Goal: Check status: Check status

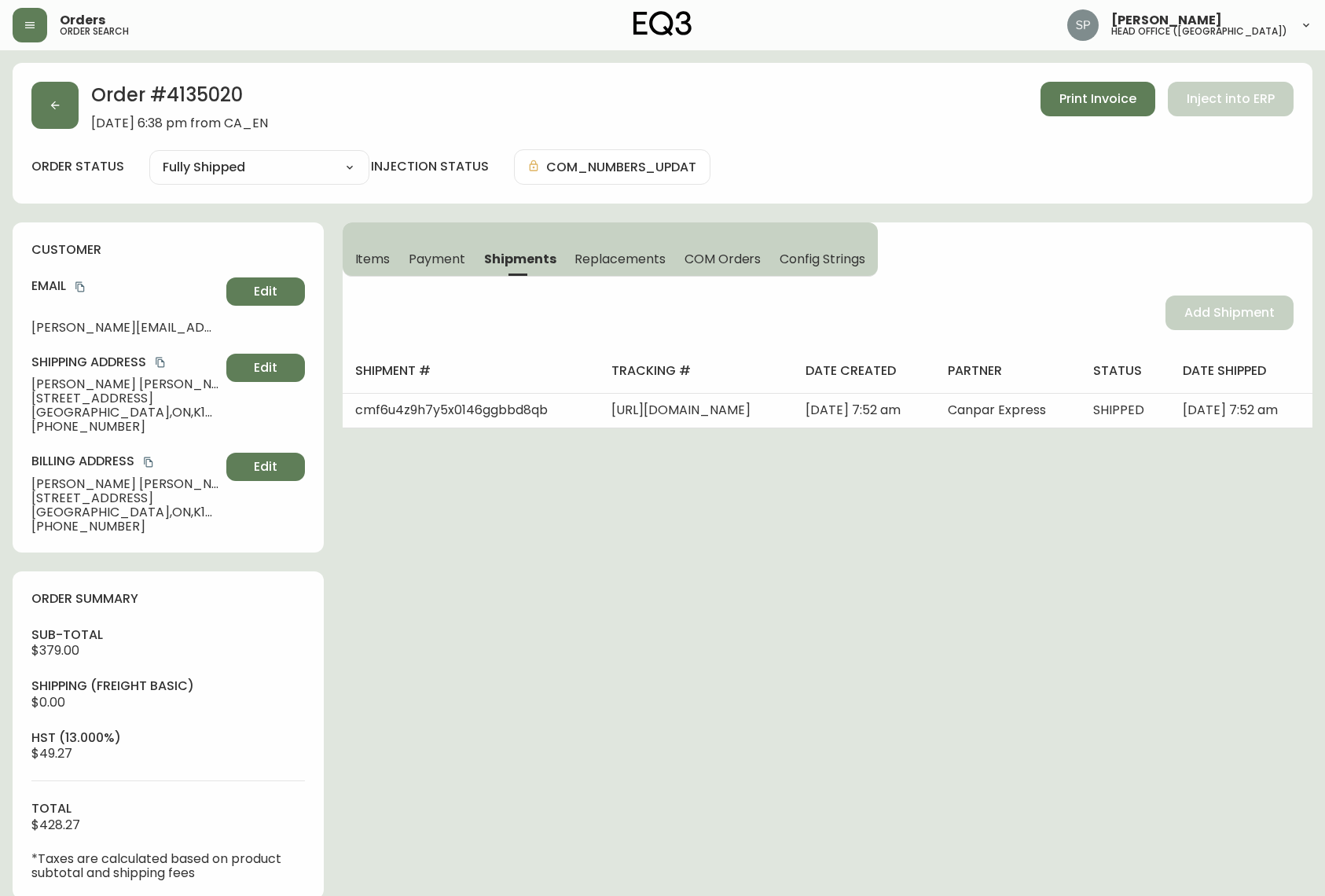
select select "FULLY_SHIPPED"
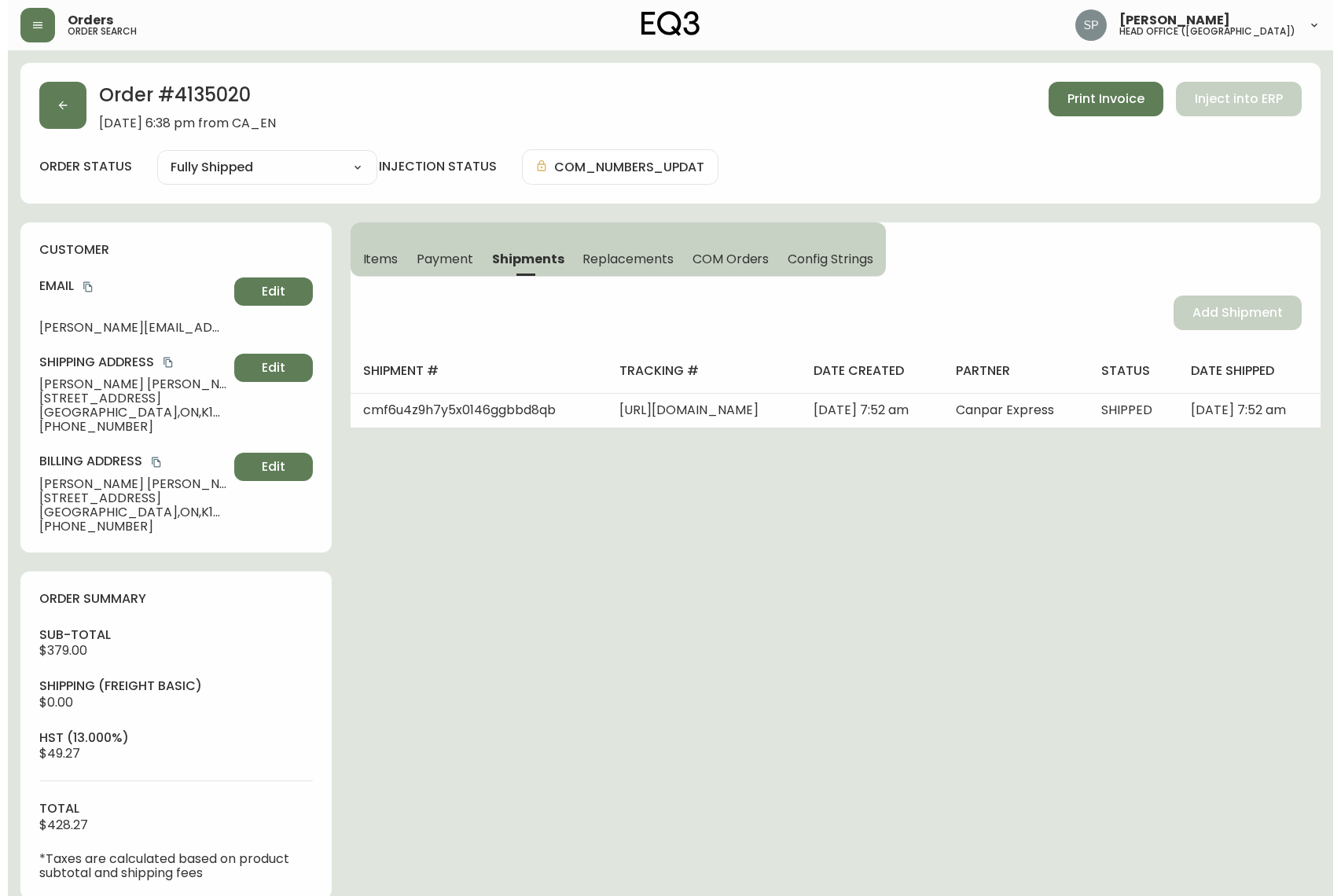
scroll to position [102, 0]
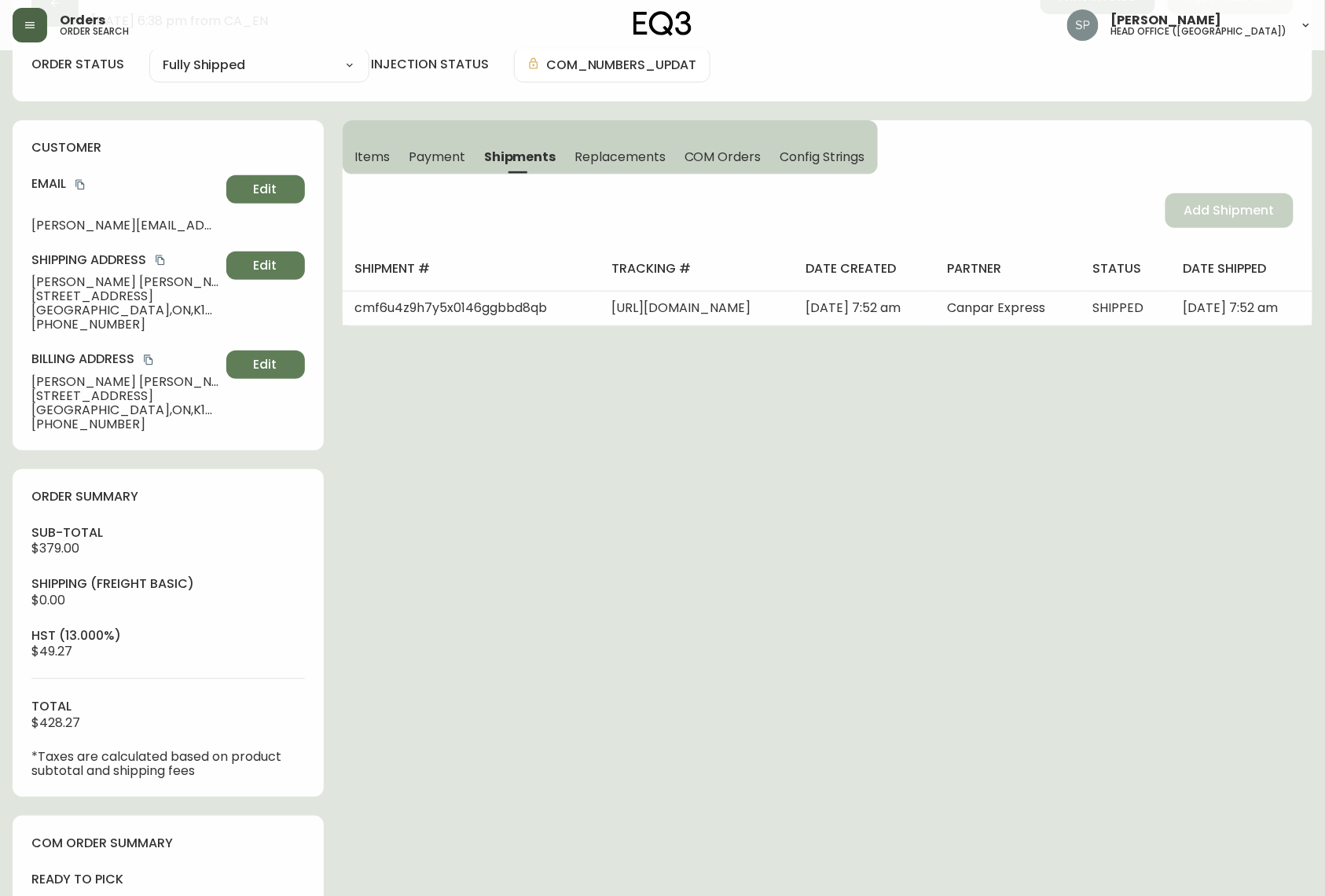
click at [35, 30] on icon "button" at bounding box center [29, 25] width 13 height 13
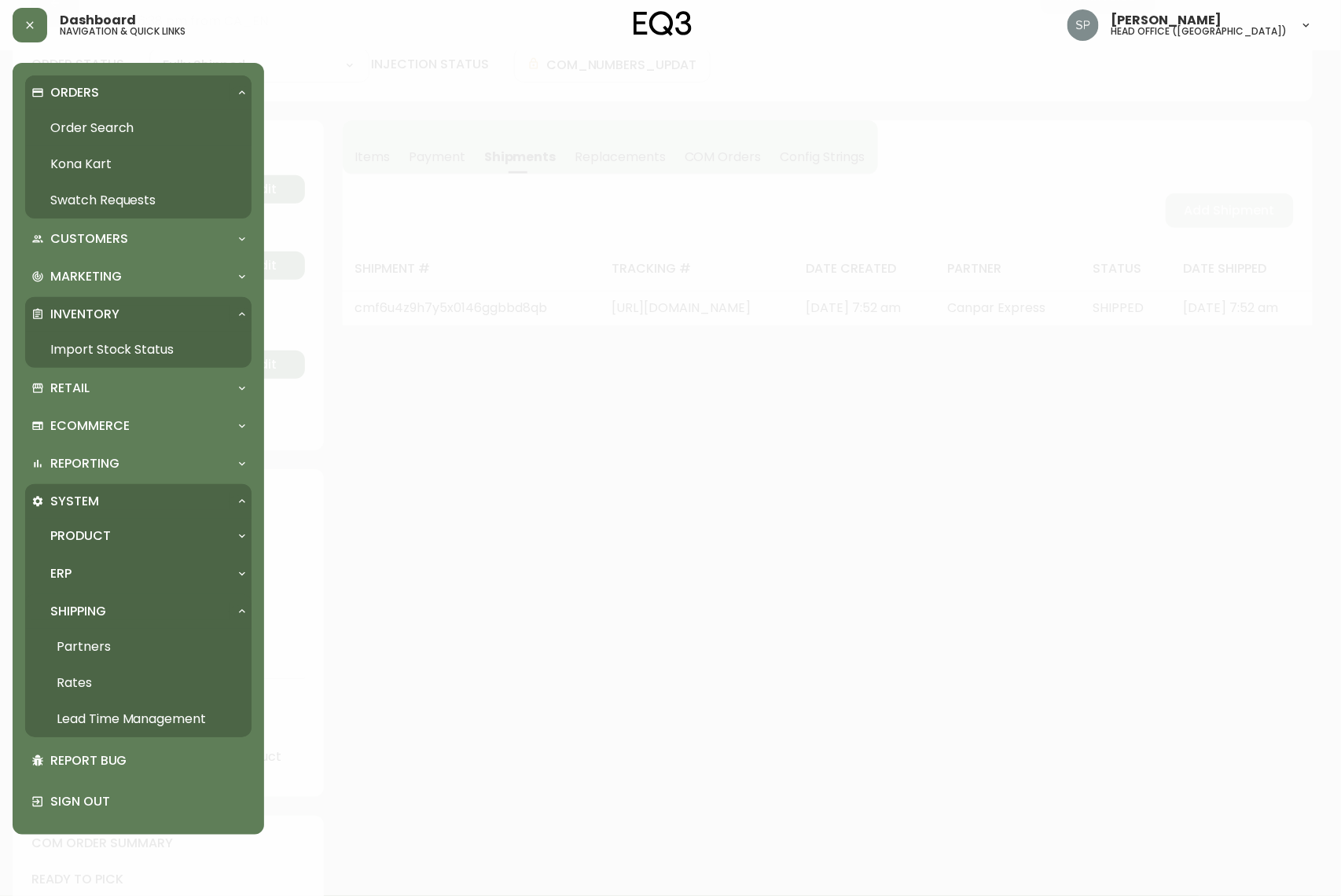
click at [91, 136] on link "Order Search" at bounding box center [138, 128] width 227 height 36
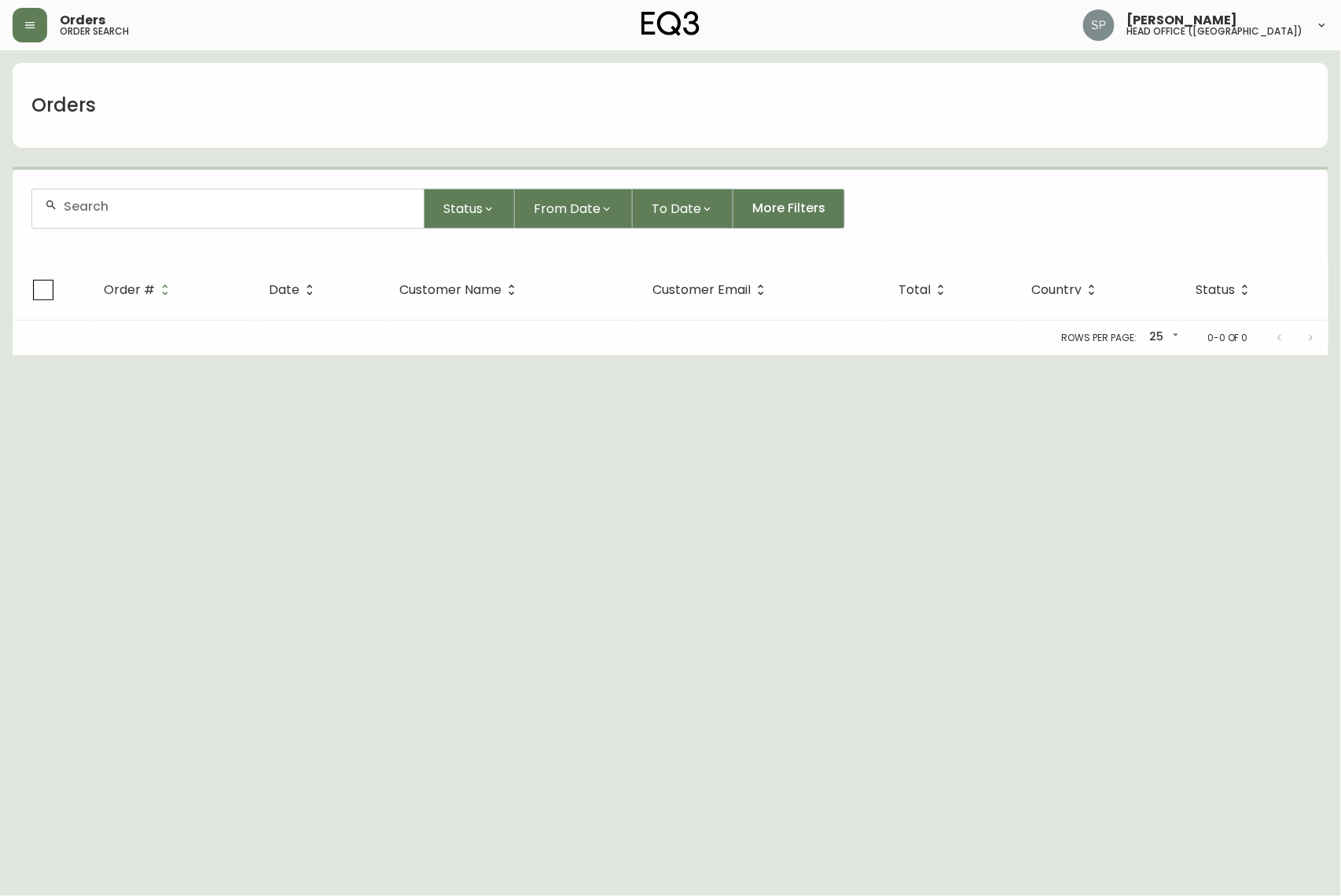
click at [187, 196] on div at bounding box center [228, 208] width 392 height 38
paste input "4134825"
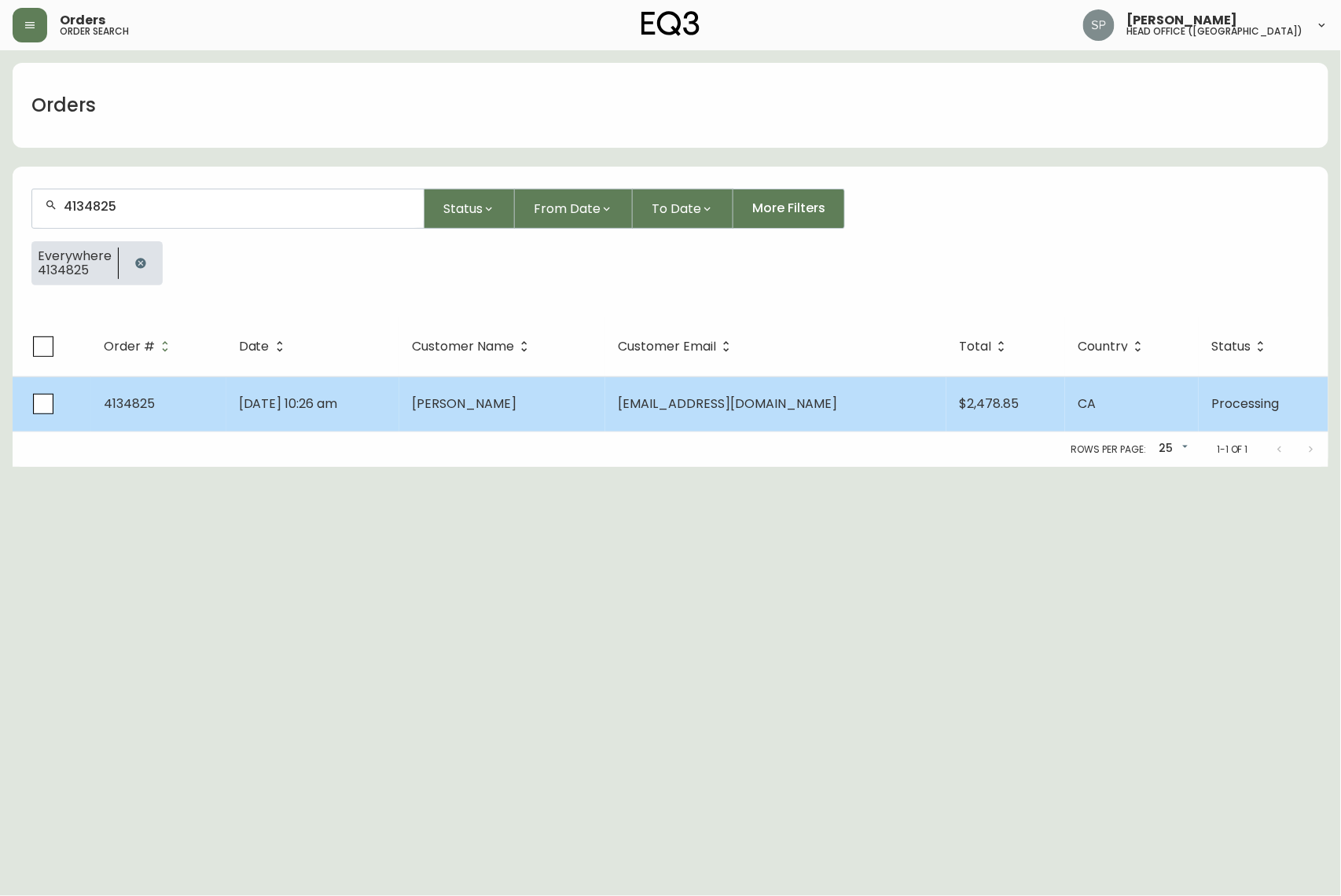
type input "4134825"
click at [475, 402] on span "[PERSON_NAME]" at bounding box center [463, 404] width 105 height 18
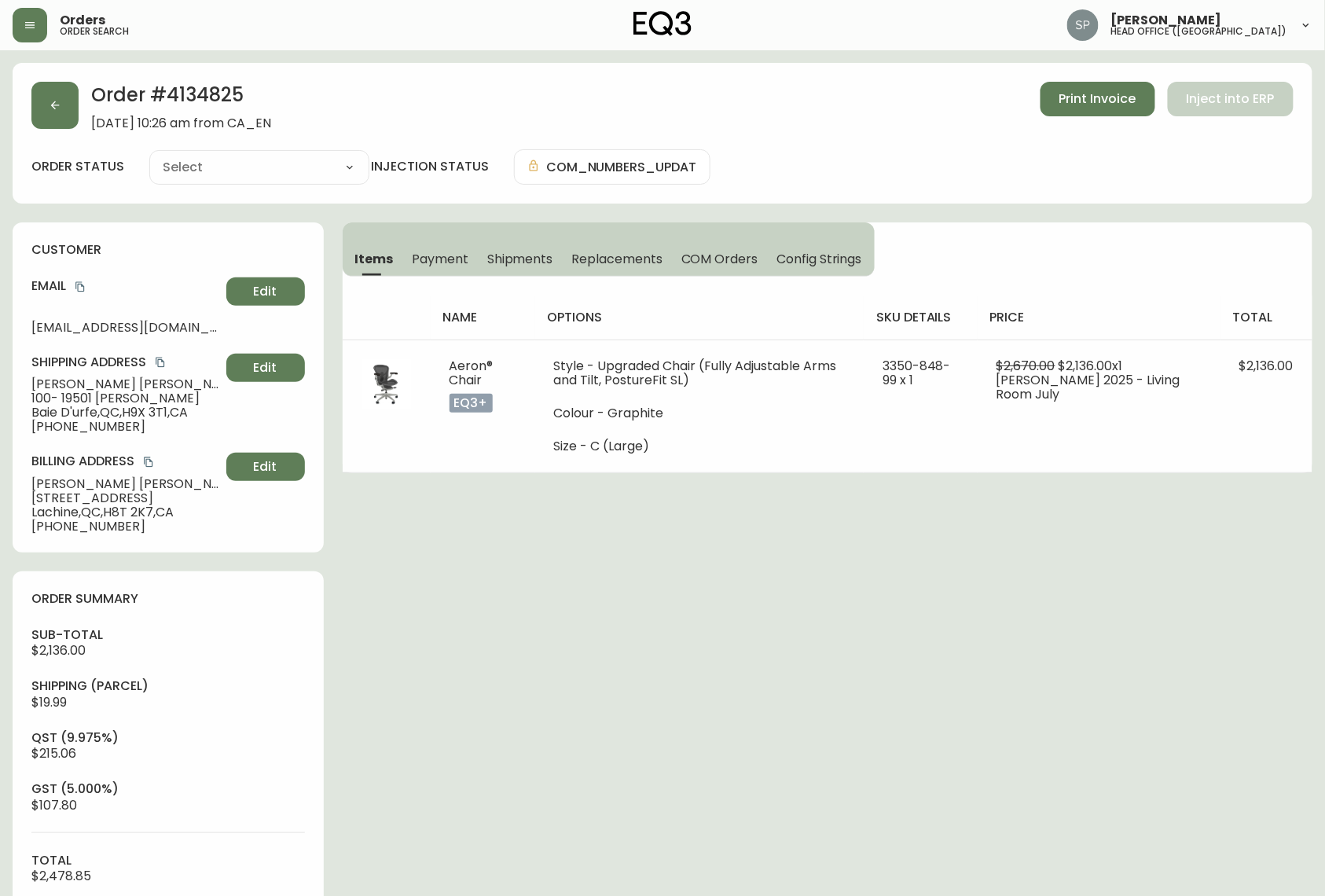
type input "Processing"
select select "PROCESSING"
click at [77, 290] on icon "copy" at bounding box center [79, 286] width 11 height 11
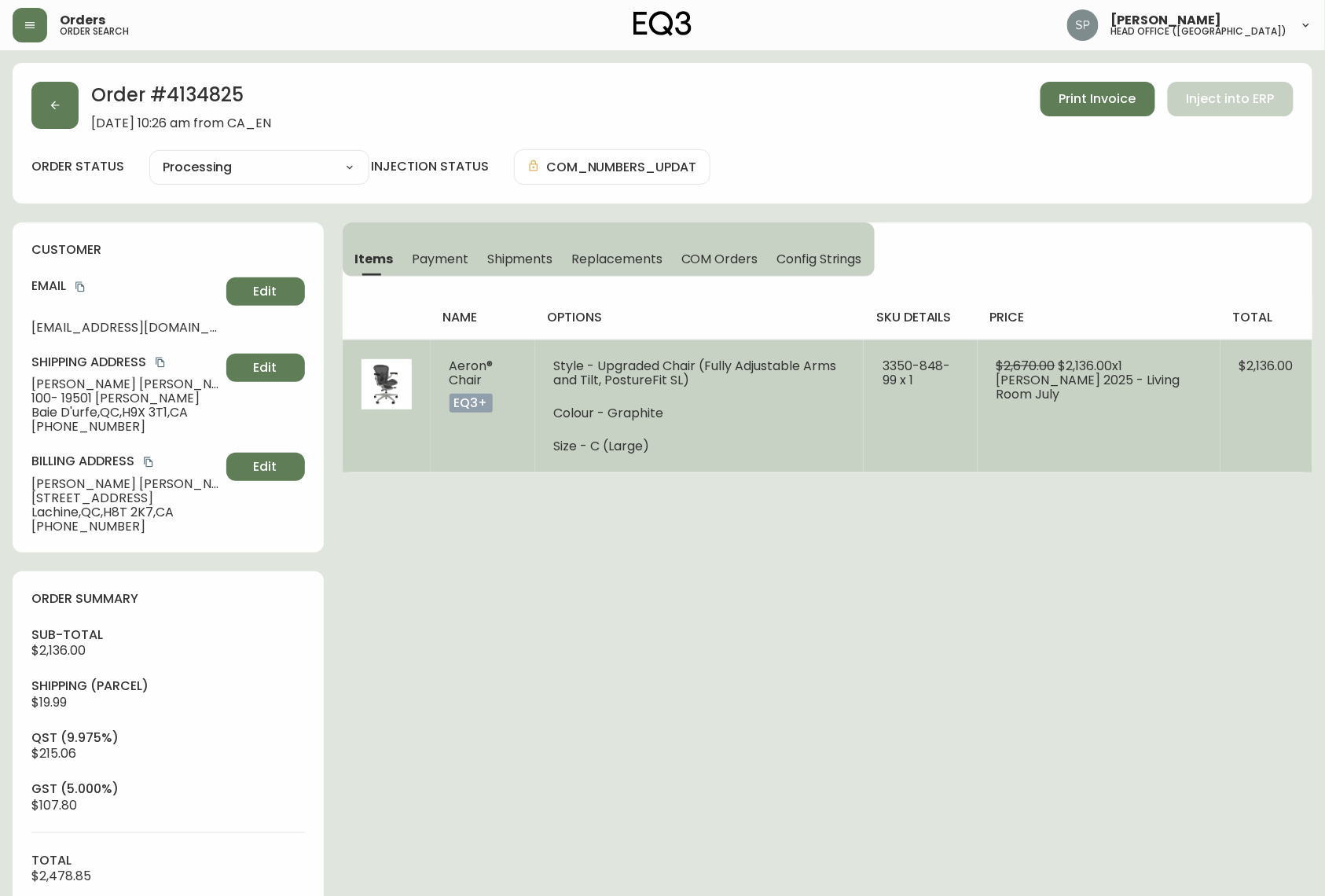
drag, startPoint x: 448, startPoint y: 362, endPoint x: 498, endPoint y: 387, distance: 55.9
click at [498, 387] on td "Aeron® Chair eq3+" at bounding box center [483, 406] width 105 height 133
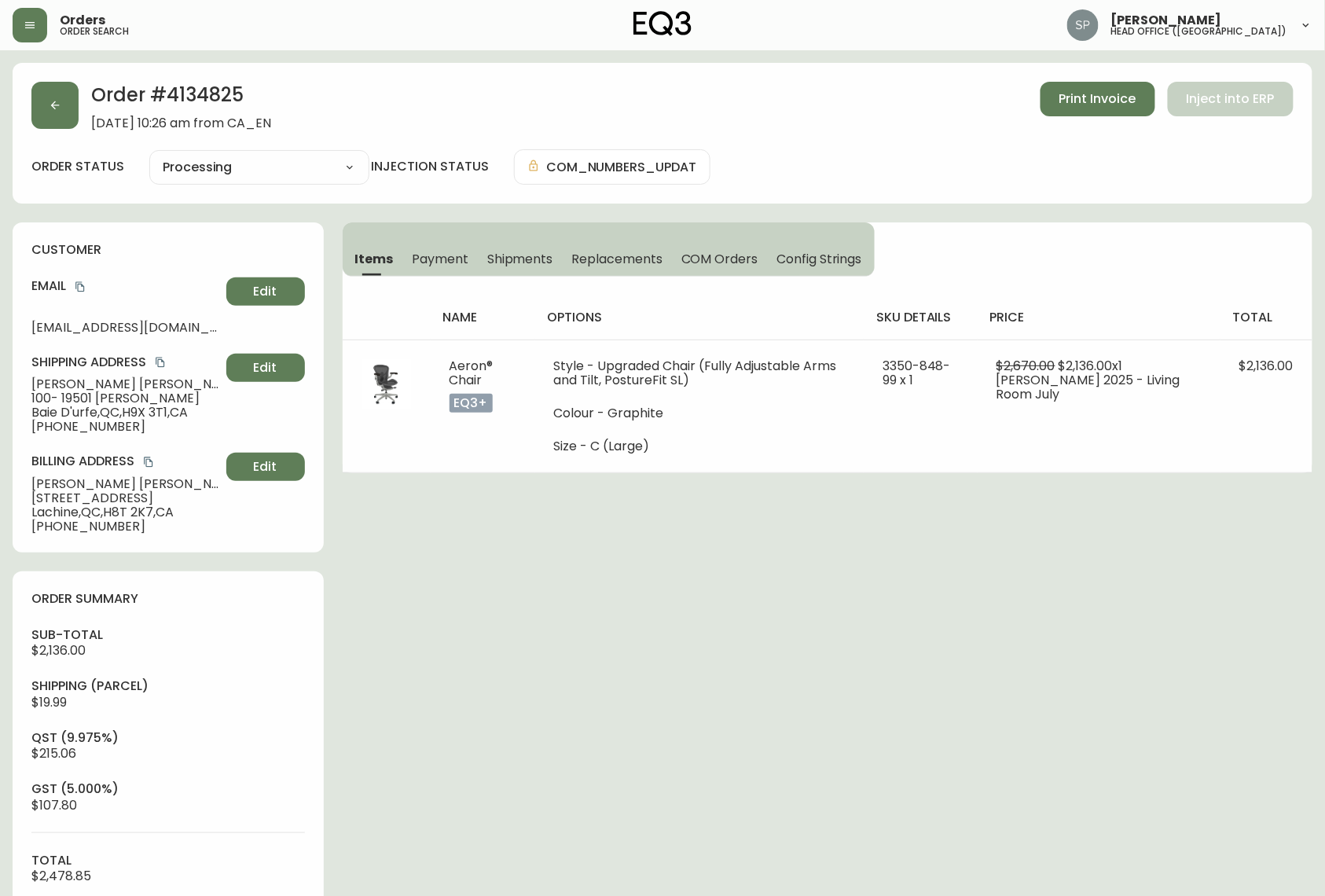
copy span "Aeron® Chair"
click at [49, 110] on icon "button" at bounding box center [54, 105] width 13 height 13
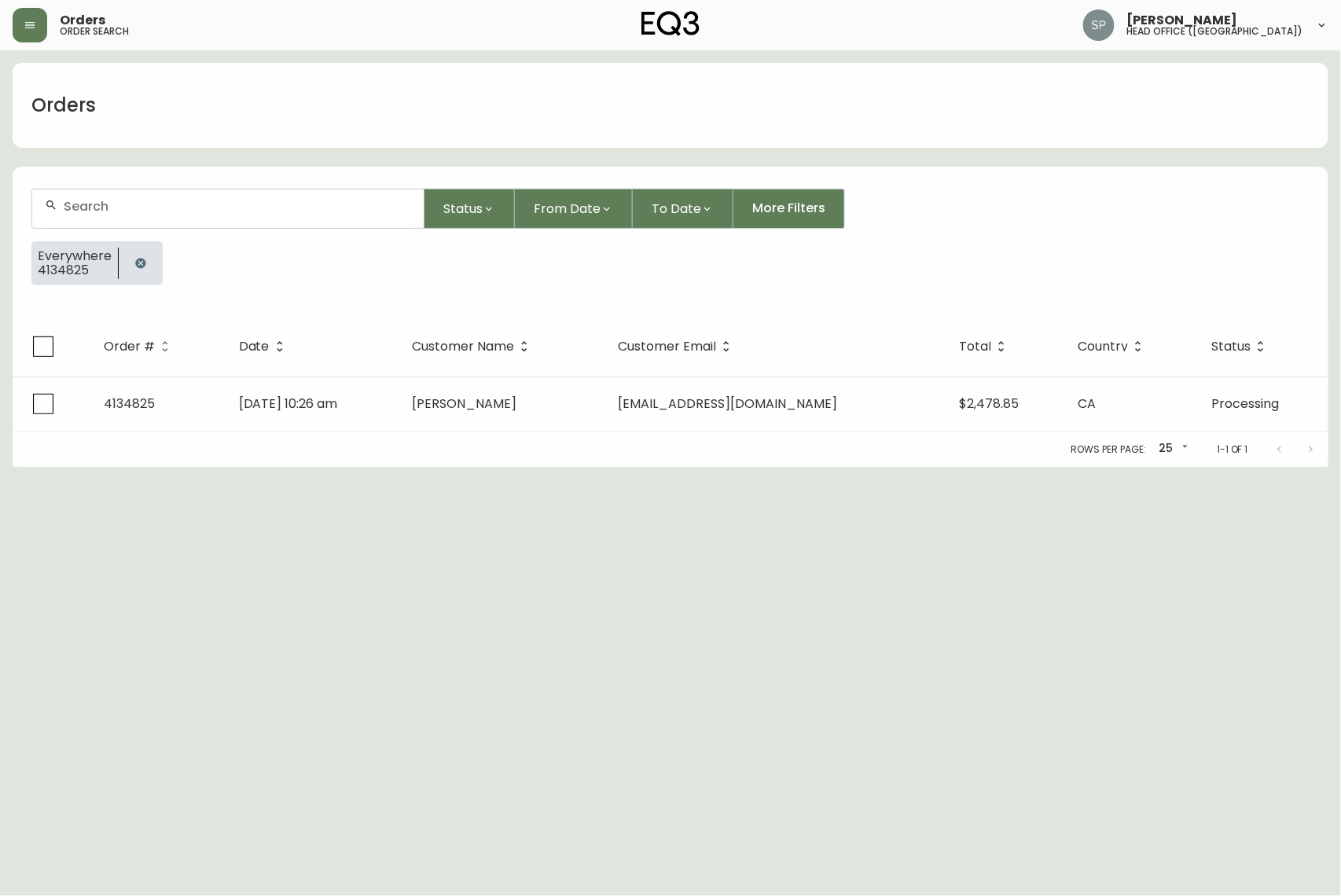
click at [161, 218] on div at bounding box center [228, 208] width 392 height 38
paste input "4134856"
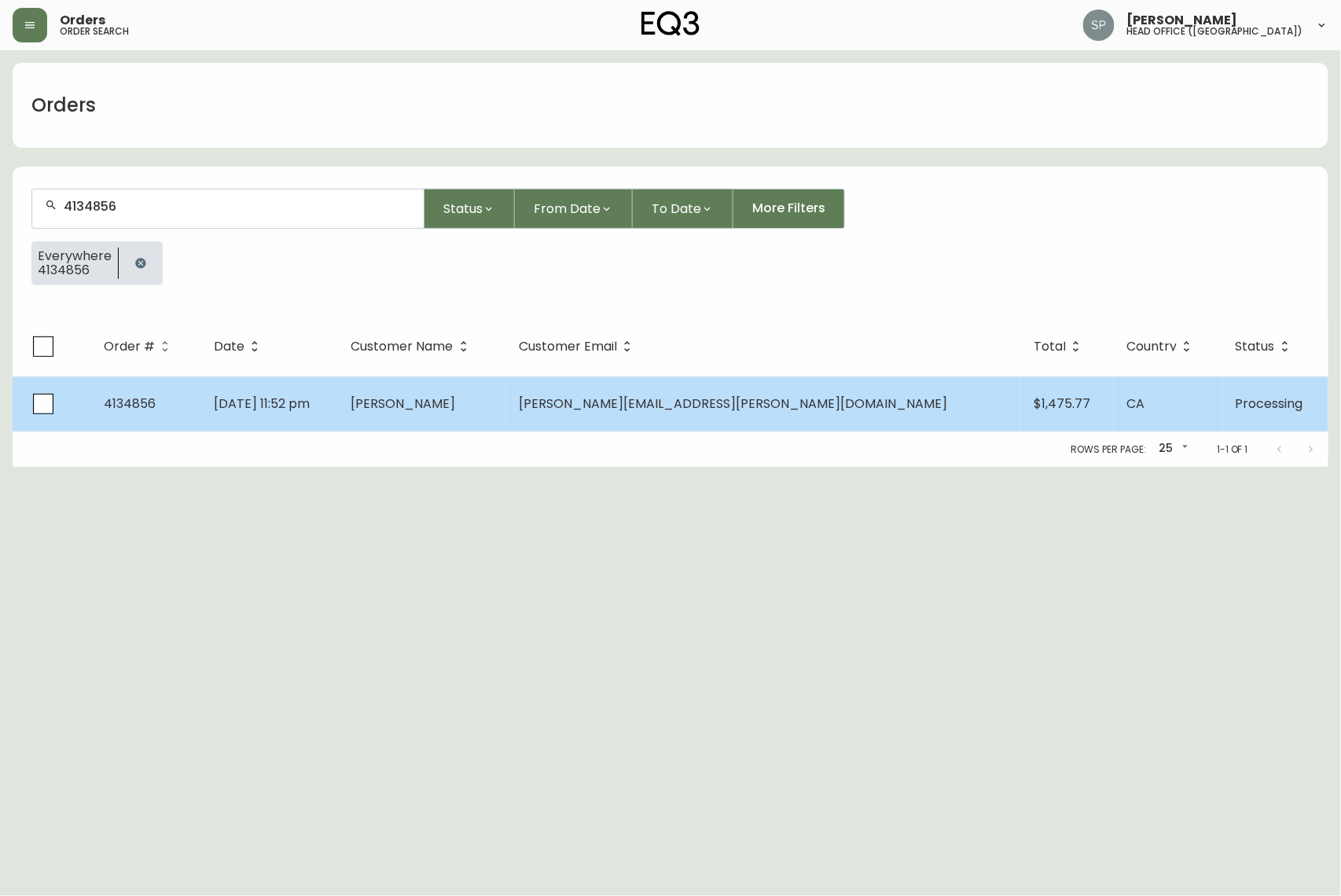
type input "4134856"
click at [456, 395] on span "[PERSON_NAME]" at bounding box center [403, 404] width 105 height 18
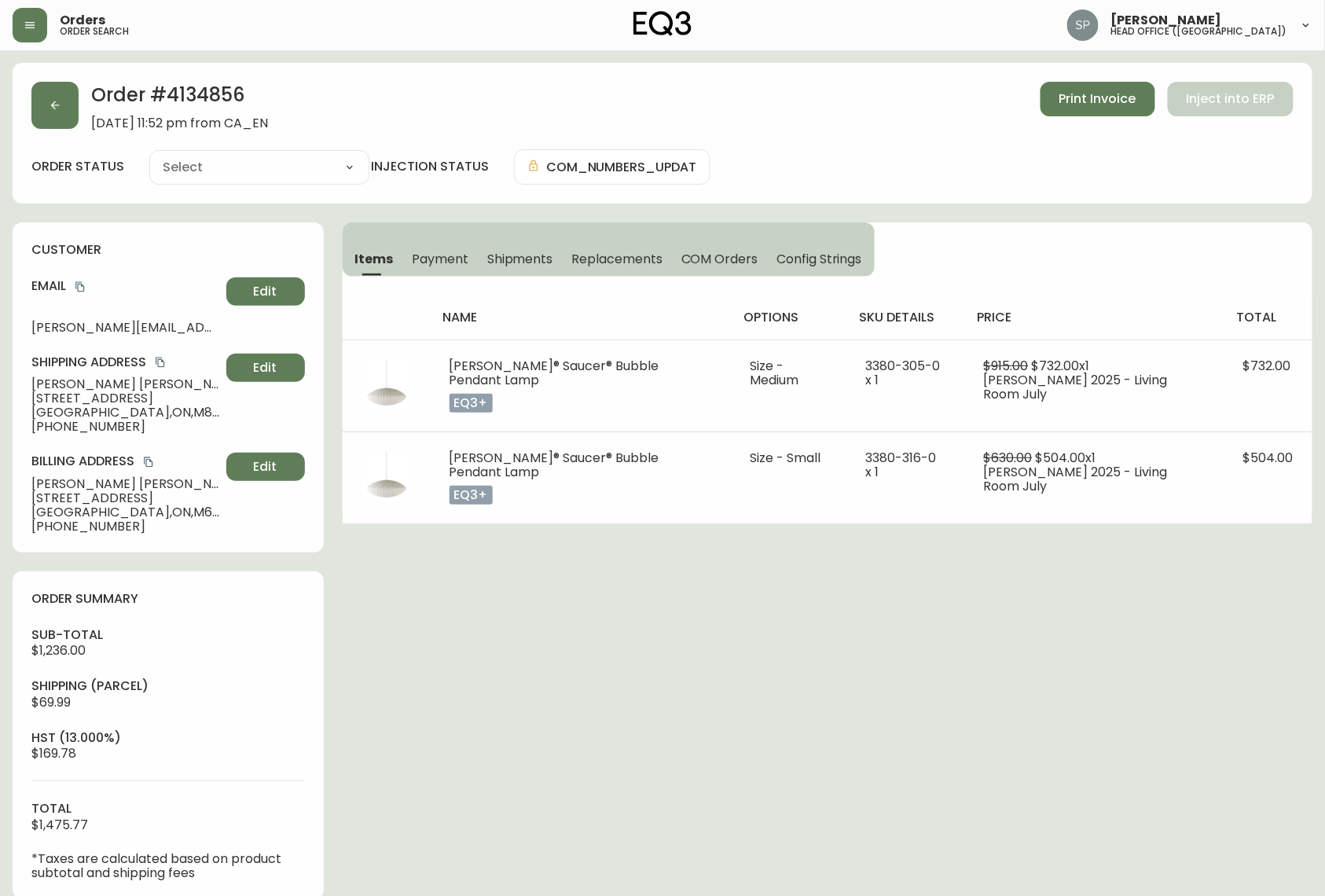
type input "Processing"
select select "PROCESSING"
click at [58, 120] on button "button" at bounding box center [55, 105] width 47 height 47
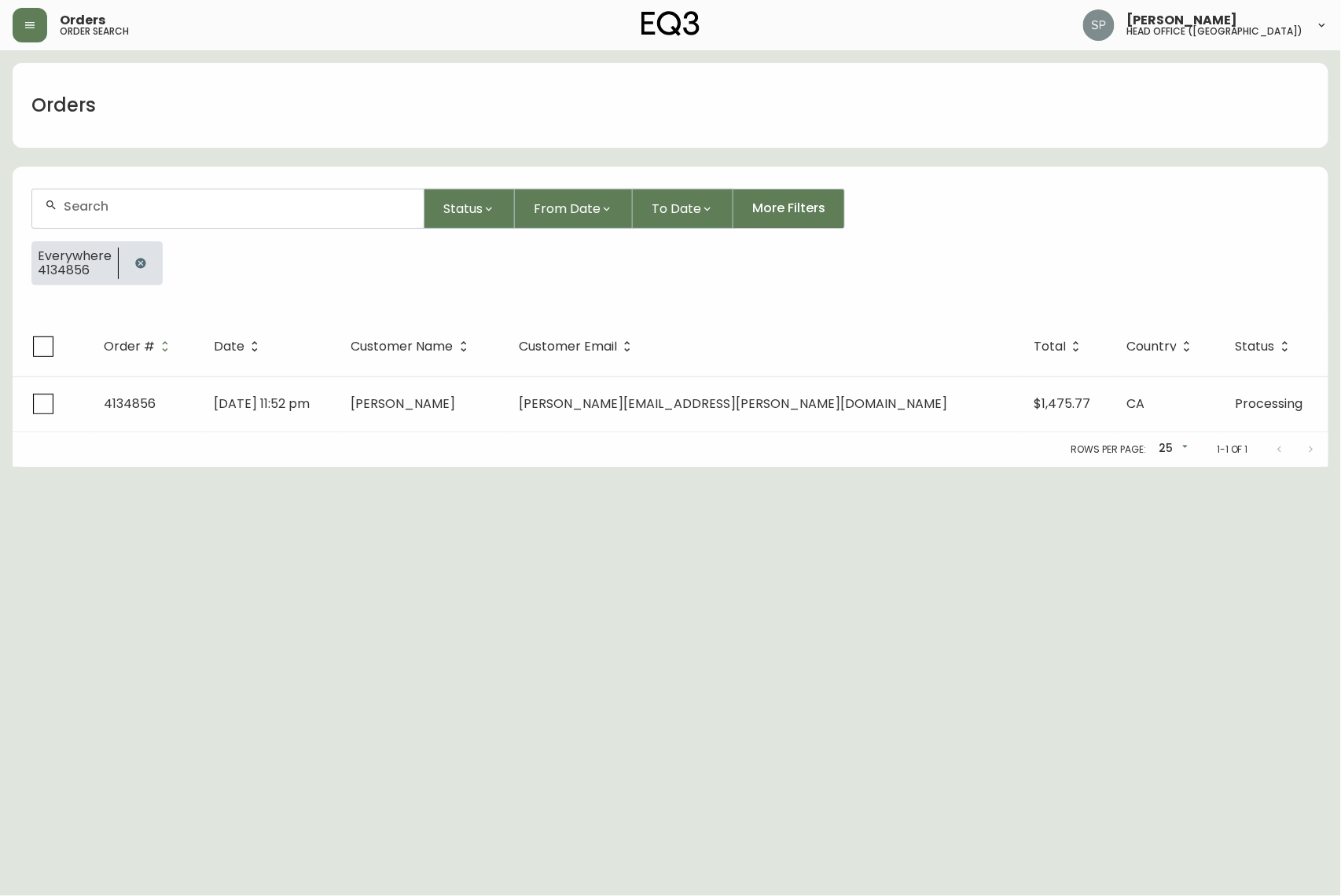
click at [146, 193] on div at bounding box center [228, 208] width 392 height 38
paste input "4134580"
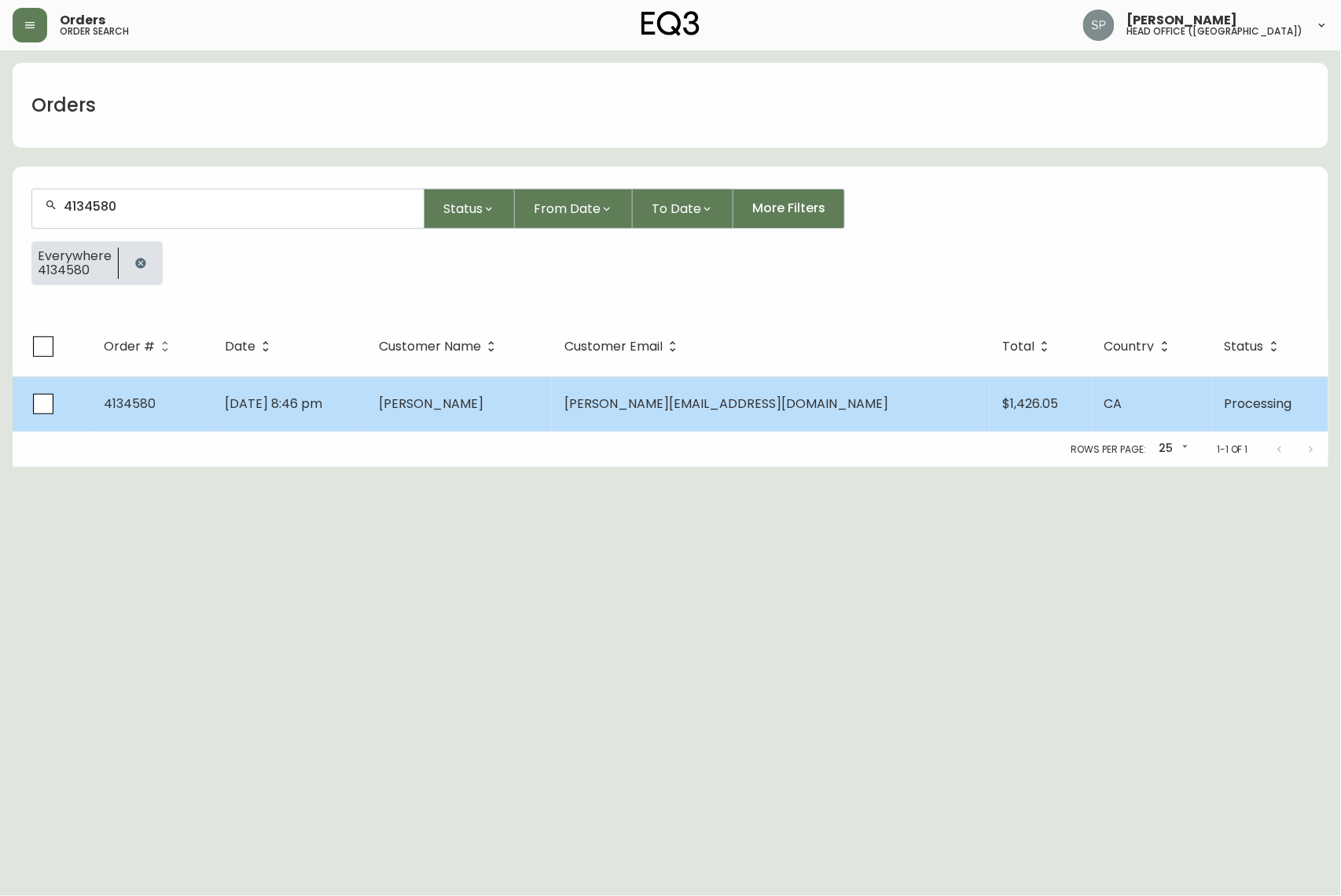
type input "4134580"
click at [366, 415] on td "[DATE] 8:46 pm" at bounding box center [289, 404] width 154 height 55
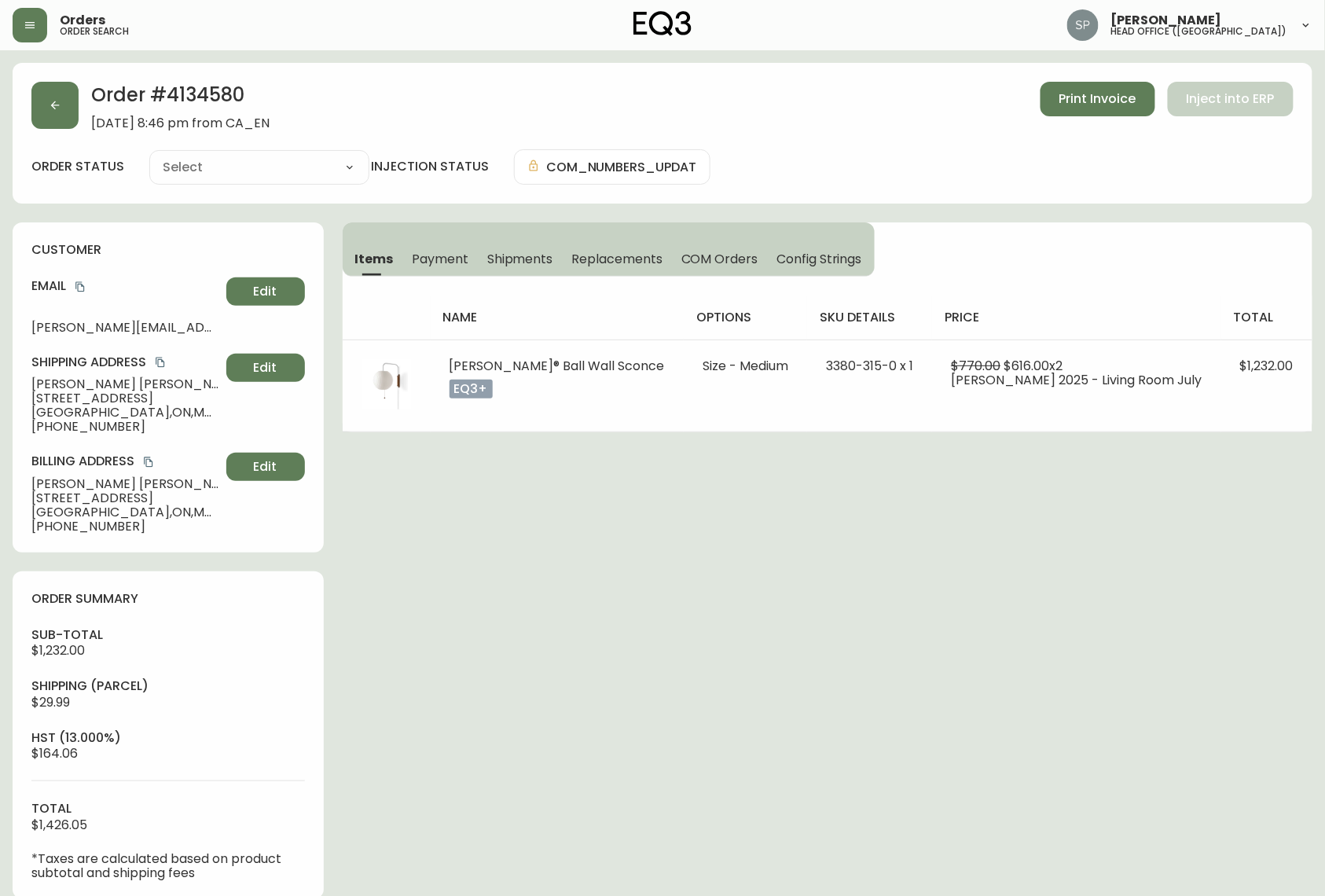
type input "Processing"
select select "PROCESSING"
